Goal: Find specific page/section: Find specific page/section

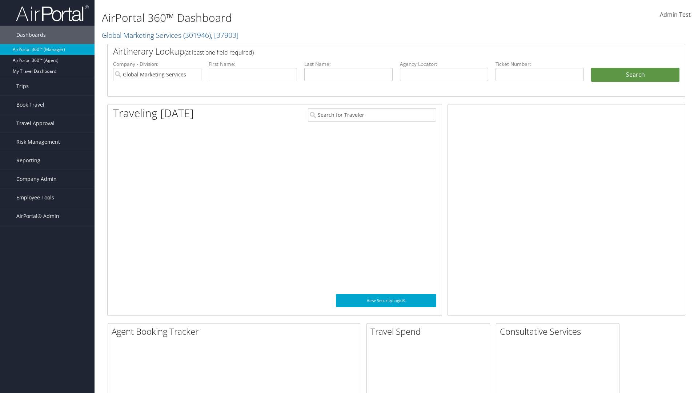
click at [47, 179] on span "Company Admin" at bounding box center [36, 179] width 40 height 18
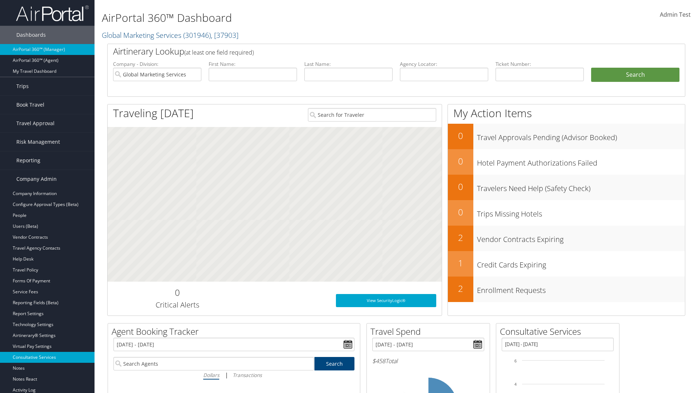
click at [47, 357] on link "Consultative Services" at bounding box center [47, 357] width 95 height 11
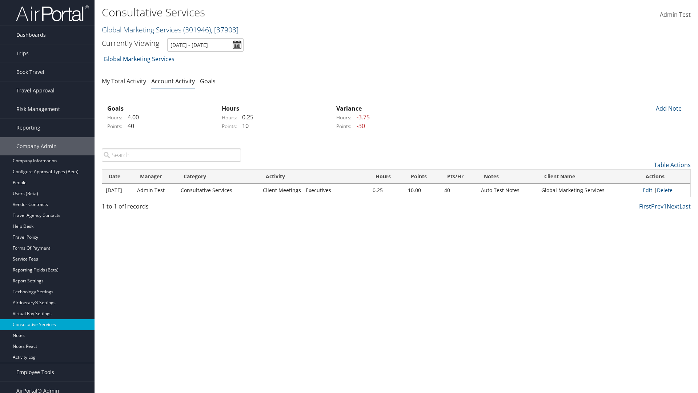
click at [141, 29] on link "Global Marketing Services ( 301946 ) , [ 37903 ]" at bounding box center [170, 30] width 137 height 10
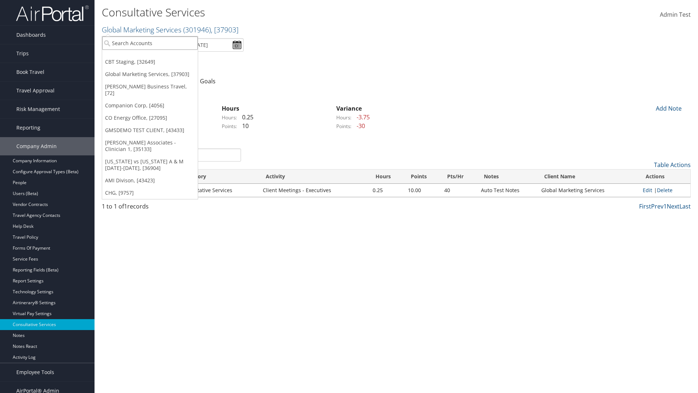
click at [150, 43] on input "search" at bounding box center [150, 42] width 96 height 13
type input "[PERSON_NAME] Business Travel"
click at [160, 56] on div "Christopherson Business Travel (C10001), [72]" at bounding box center [160, 56] width 124 height 7
